Goal: Task Accomplishment & Management: Use online tool/utility

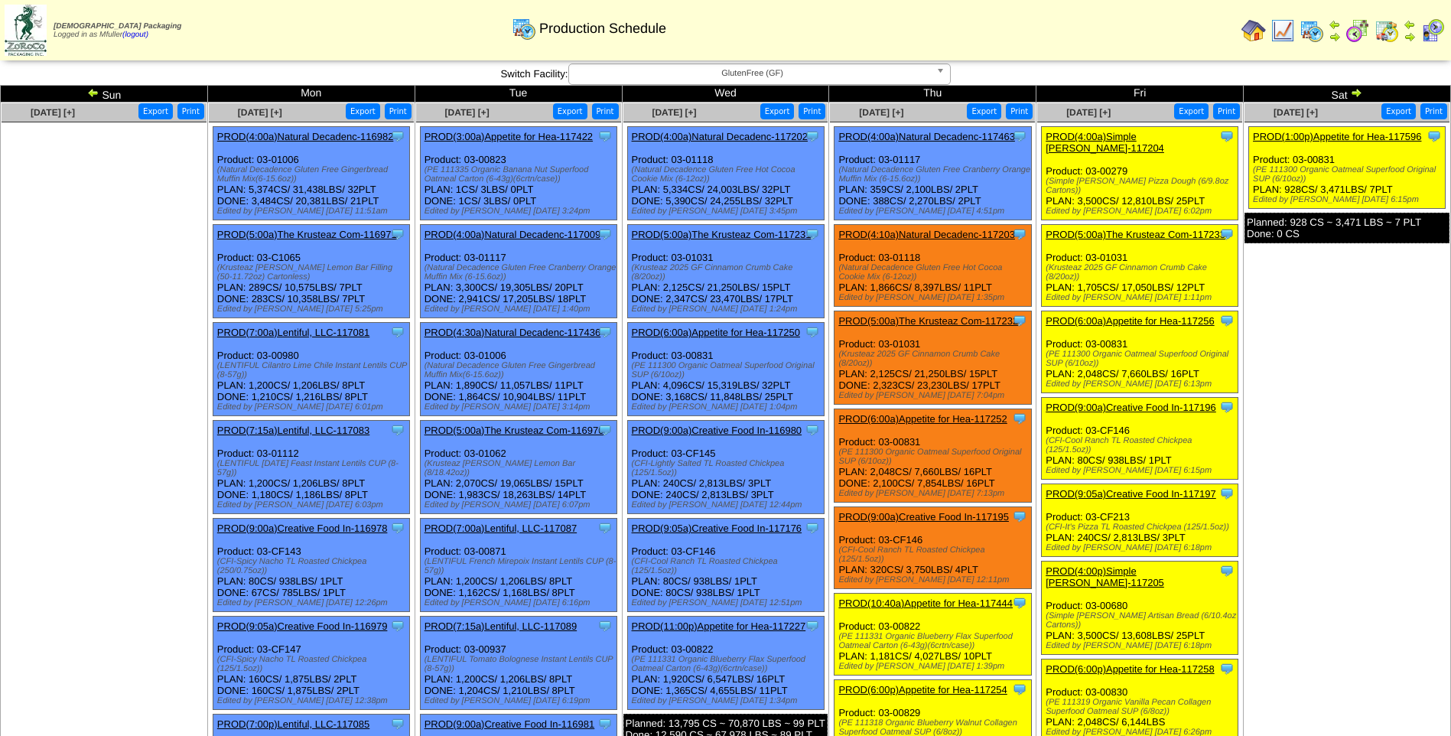
click at [816, 80] on span "GlutenFree (GF)" at bounding box center [752, 73] width 355 height 18
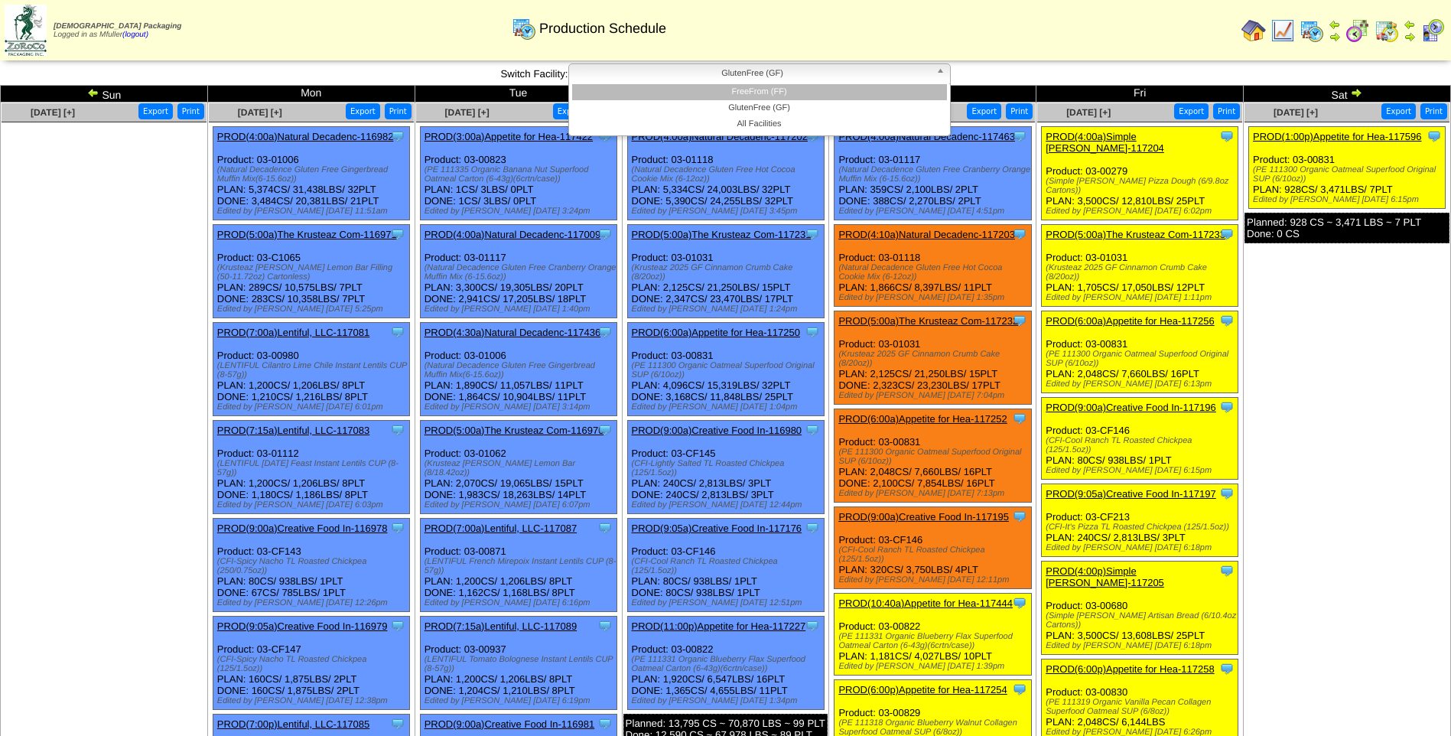
click at [813, 90] on li "FreeFrom (FF)" at bounding box center [759, 92] width 375 height 16
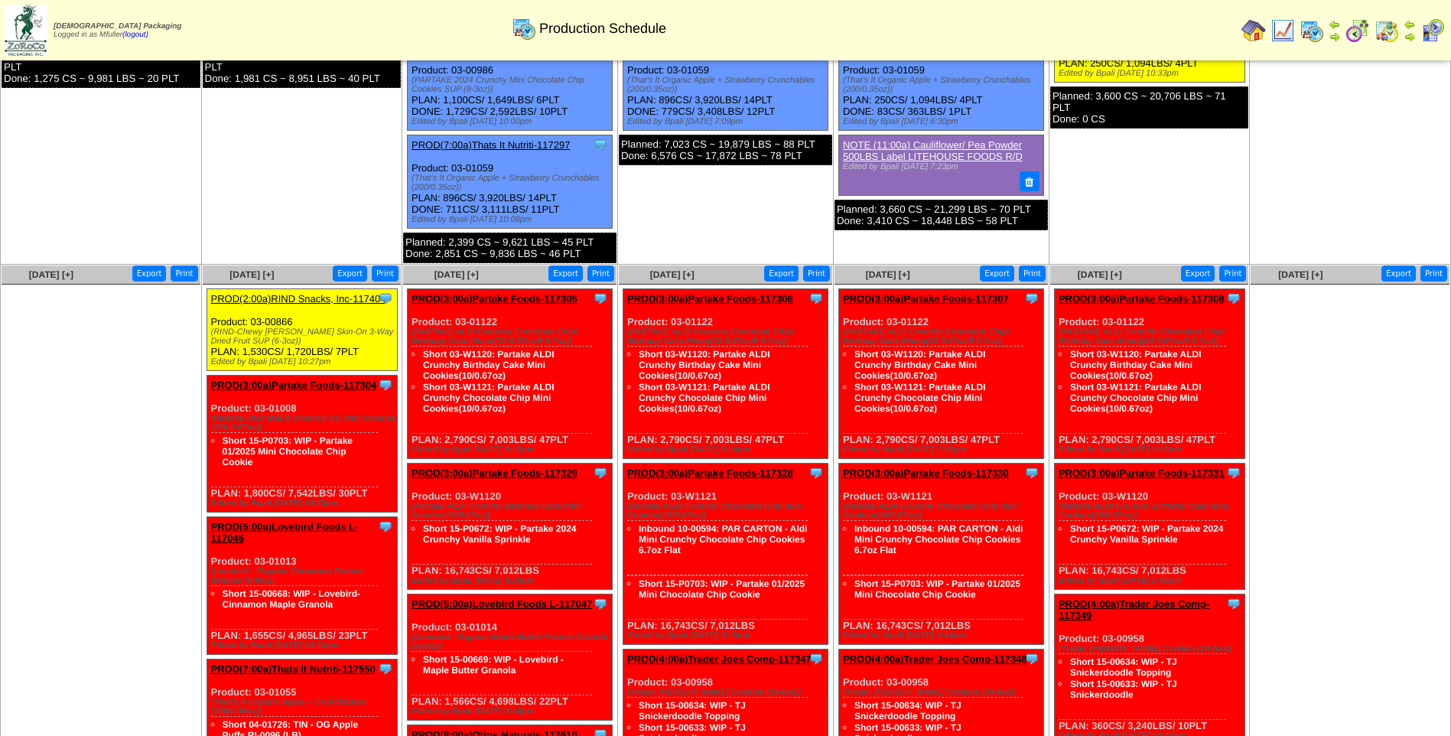
scroll to position [612, 0]
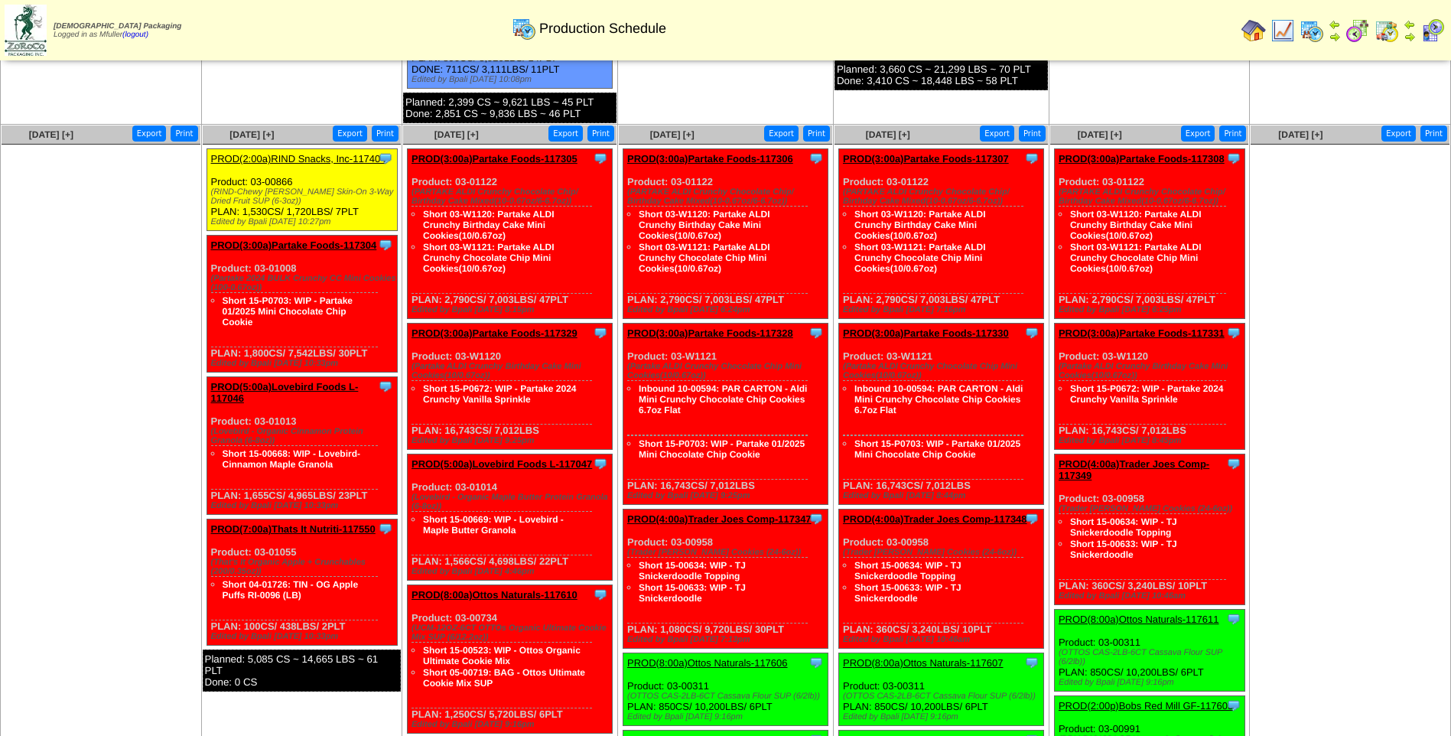
click at [289, 156] on link "PROD(2:00a)RIND Snacks, Inc-117404" at bounding box center [298, 158] width 175 height 11
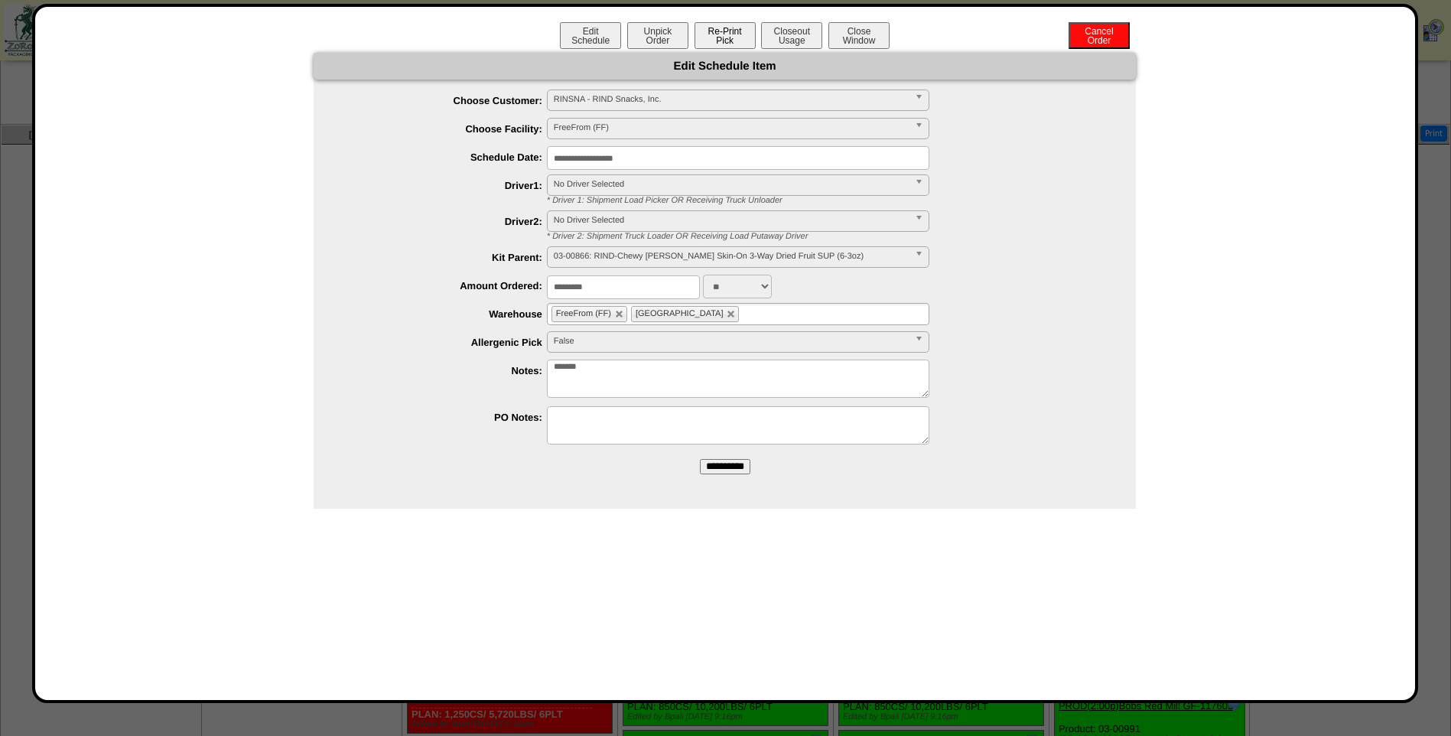
click at [723, 37] on button "Re-Print Pick" at bounding box center [725, 35] width 61 height 27
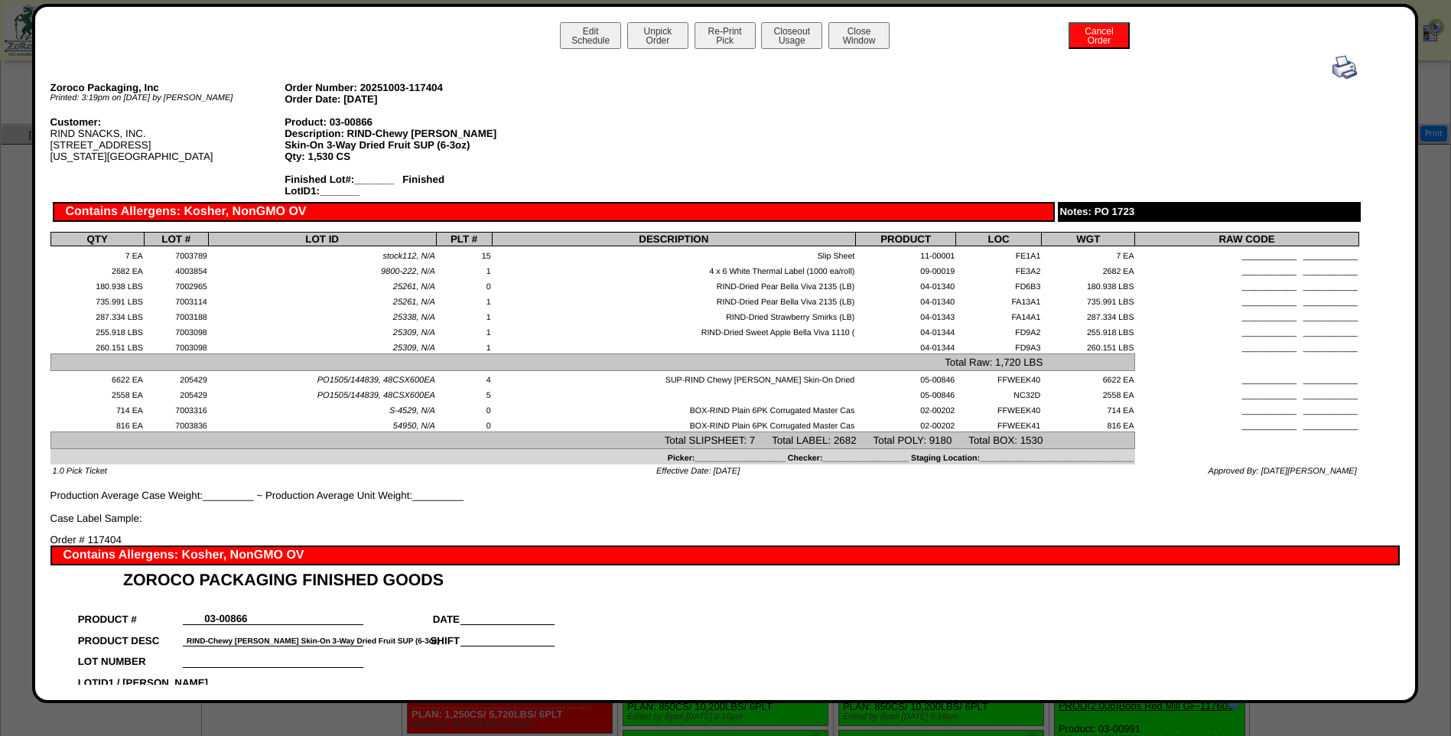
click at [1333, 64] on img at bounding box center [1345, 67] width 24 height 24
